Goal: Task Accomplishment & Management: Manage account settings

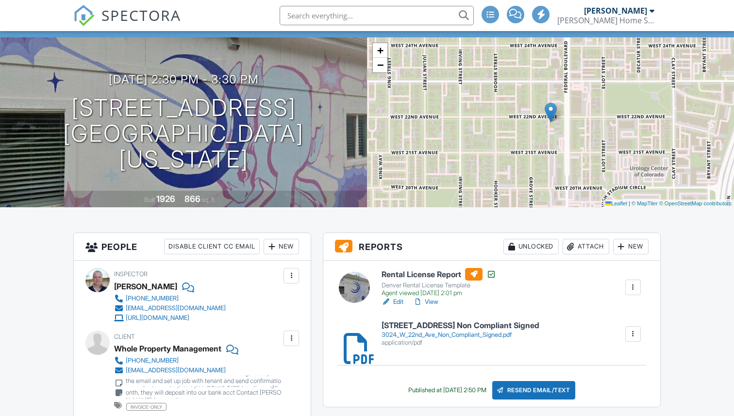
click at [429, 300] on link "View" at bounding box center [425, 302] width 25 height 10
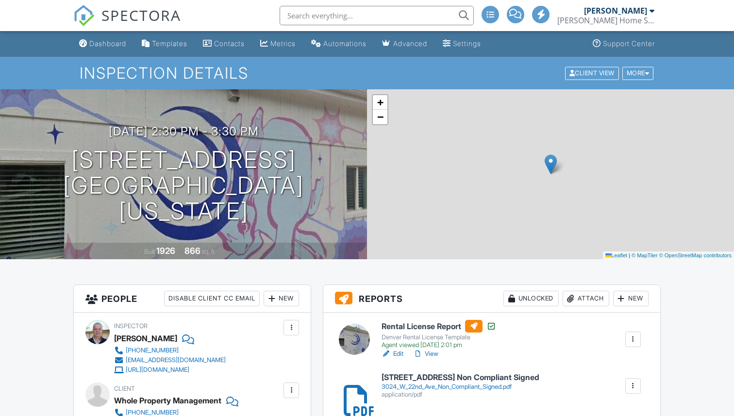
click at [582, 301] on div "Attach" at bounding box center [586, 299] width 47 height 16
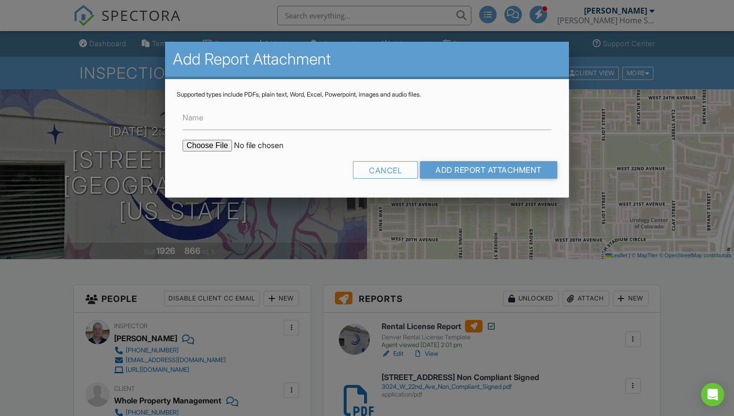
click at [207, 148] on input "file" at bounding box center [265, 146] width 165 height 12
type input "C:\fakepath\3024 W 22nd Ave_Compliant.pdf"
click at [239, 119] on input "Name" at bounding box center [367, 118] width 369 height 24
type input "RENTAL LICENSE FORM_COMPLIANT"
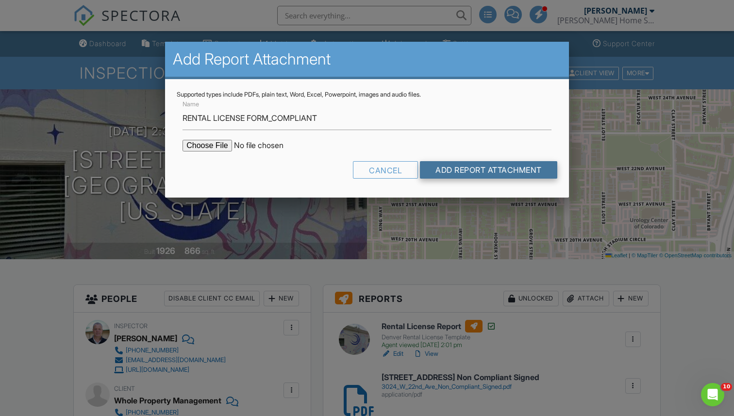
click at [503, 168] on input "Add Report Attachment" at bounding box center [488, 169] width 137 height 17
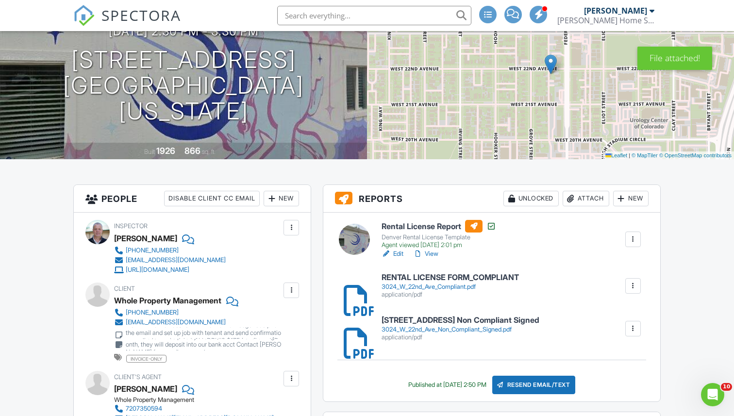
scroll to position [101, 0]
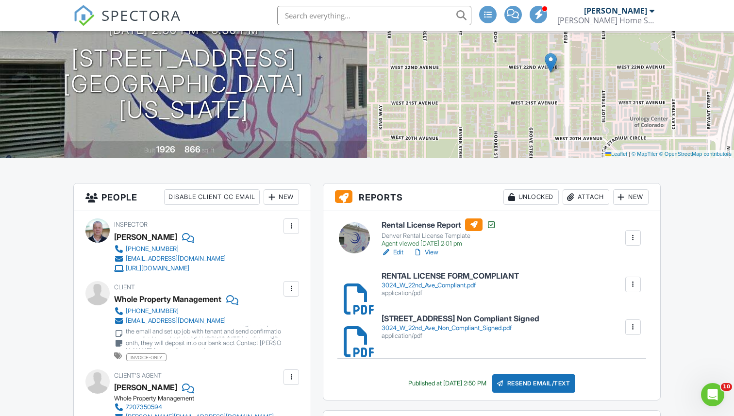
click at [395, 252] on link "Edit" at bounding box center [393, 253] width 22 height 10
